Goal: Information Seeking & Learning: Learn about a topic

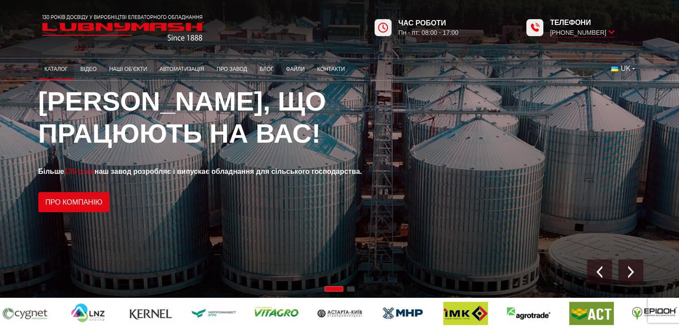
click at [57, 72] on link "Каталог" at bounding box center [56, 69] width 36 height 17
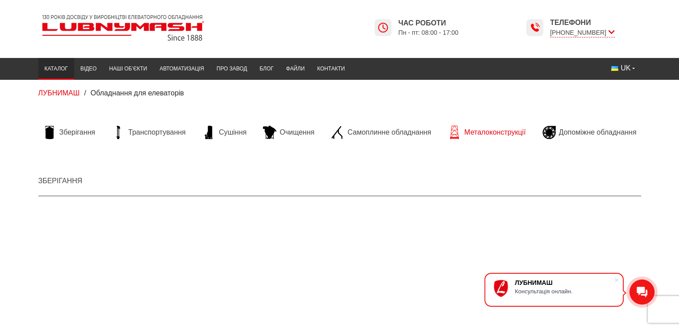
click at [478, 133] on span "Металоконструкції" at bounding box center [494, 133] width 61 height 10
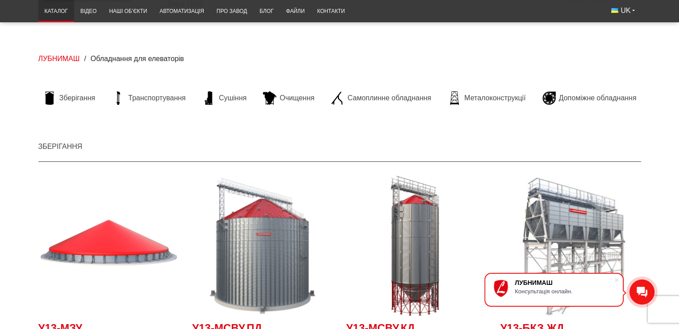
scroll to position [89, 0]
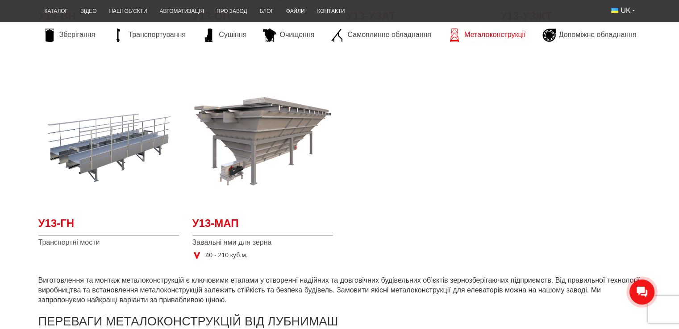
scroll to position [357, 0]
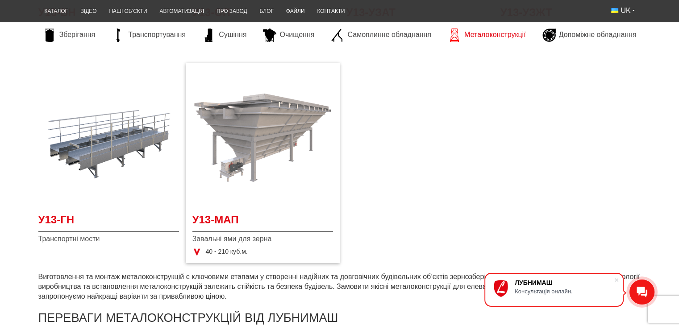
click at [256, 125] on img at bounding box center [262, 137] width 141 height 141
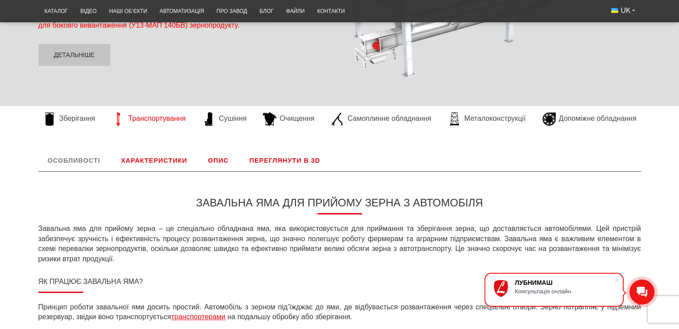
scroll to position [134, 0]
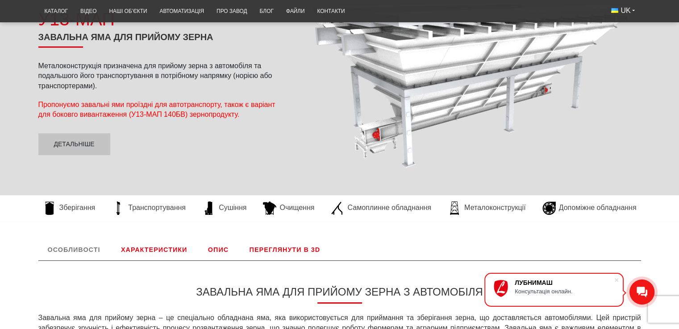
click at [147, 249] on link "Характеристики" at bounding box center [154, 249] width 85 height 21
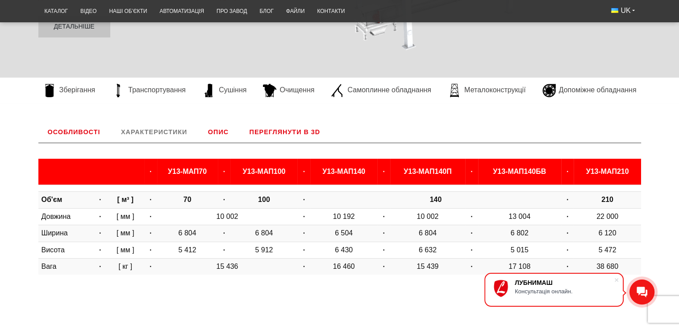
scroll to position [268, 0]
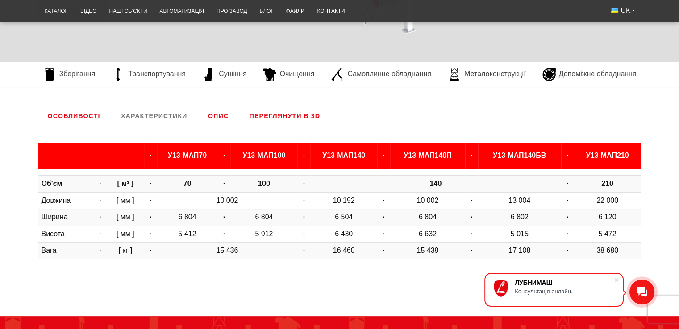
click at [75, 118] on link "Особливості" at bounding box center [73, 115] width 71 height 21
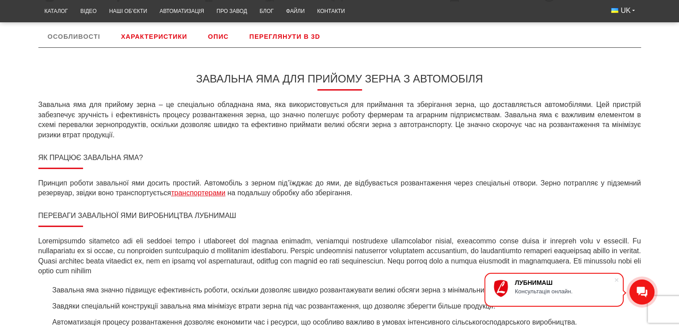
scroll to position [341, 0]
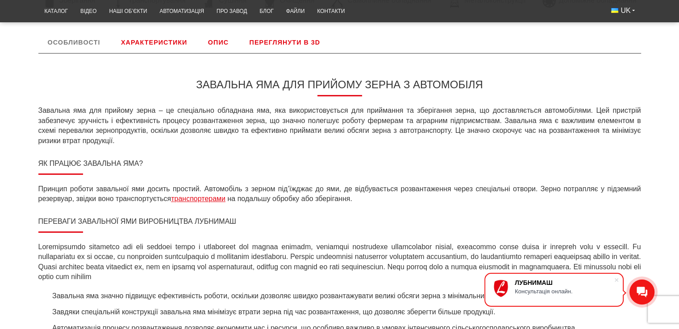
click at [168, 39] on link "Характеристики" at bounding box center [154, 42] width 85 height 21
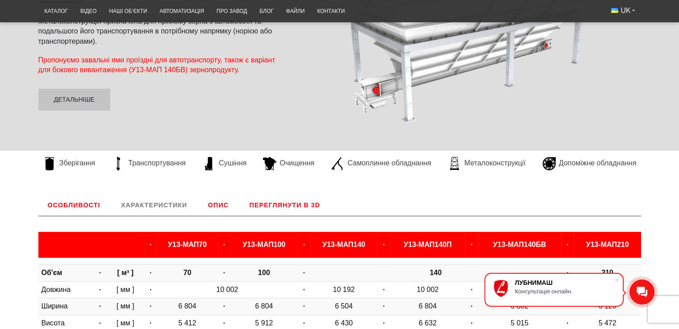
scroll to position [163, 0]
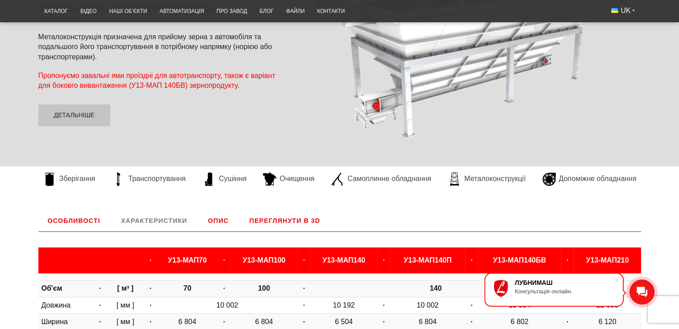
click at [221, 222] on link "Опис" at bounding box center [218, 220] width 39 height 21
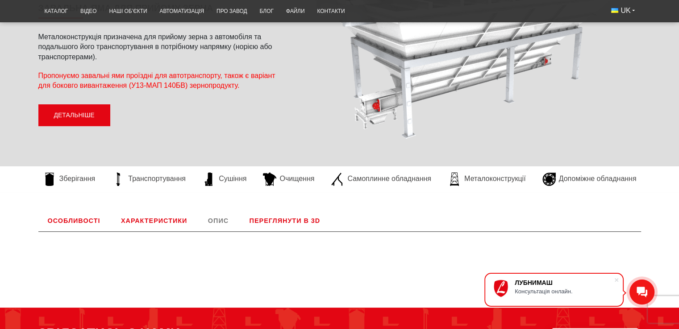
click at [71, 115] on link "Детальніше" at bounding box center [74, 115] width 72 height 22
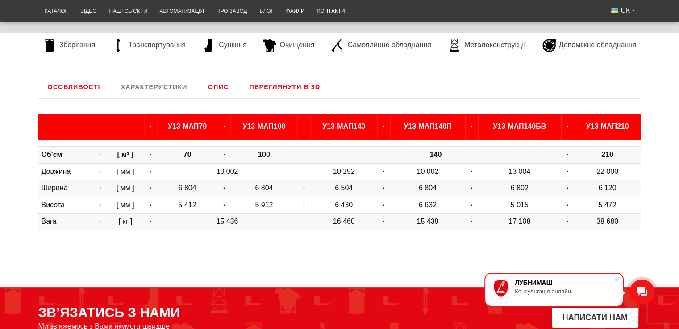
scroll to position [341, 0]
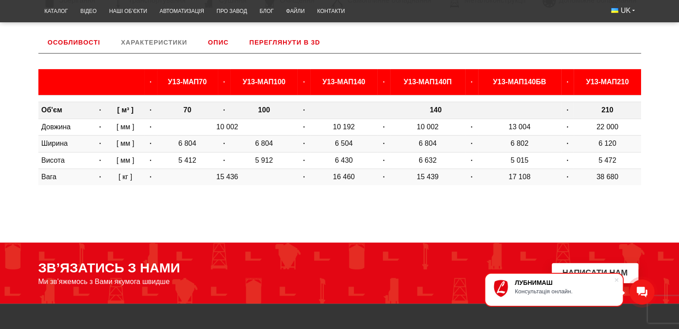
click at [167, 111] on td "70" at bounding box center [187, 110] width 61 height 17
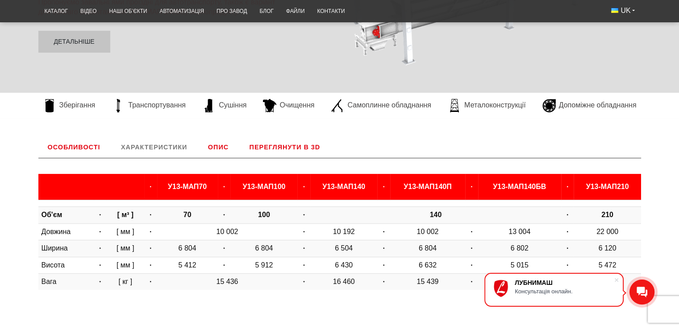
scroll to position [232, 0]
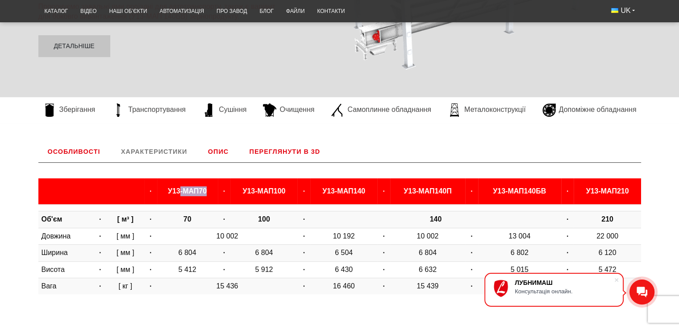
drag, startPoint x: 199, startPoint y: 190, endPoint x: 168, endPoint y: 190, distance: 31.2
click at [168, 190] on b "У13-МАП70" at bounding box center [187, 191] width 39 height 8
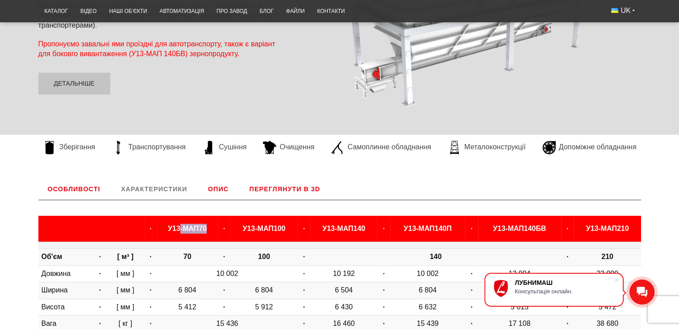
scroll to position [143, 0]
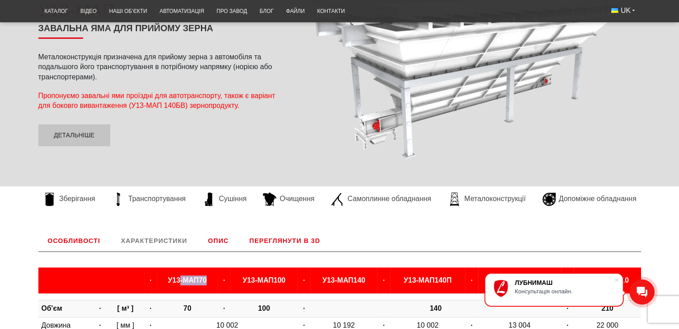
click at [70, 240] on link "Особливості" at bounding box center [73, 240] width 71 height 21
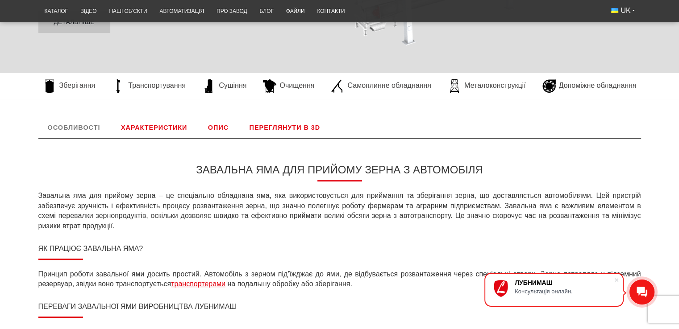
scroll to position [252, 0]
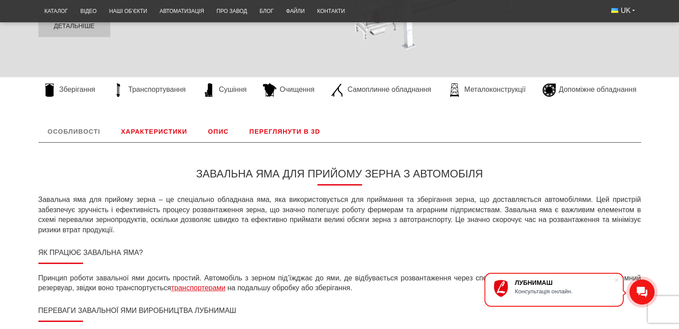
click at [156, 132] on link "Характеристики" at bounding box center [154, 131] width 85 height 21
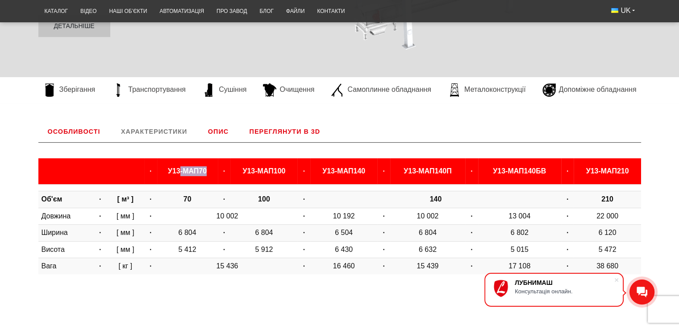
click at [183, 168] on b "У13-МАП70" at bounding box center [187, 171] width 39 height 8
